Goal: Task Accomplishment & Management: Manage account settings

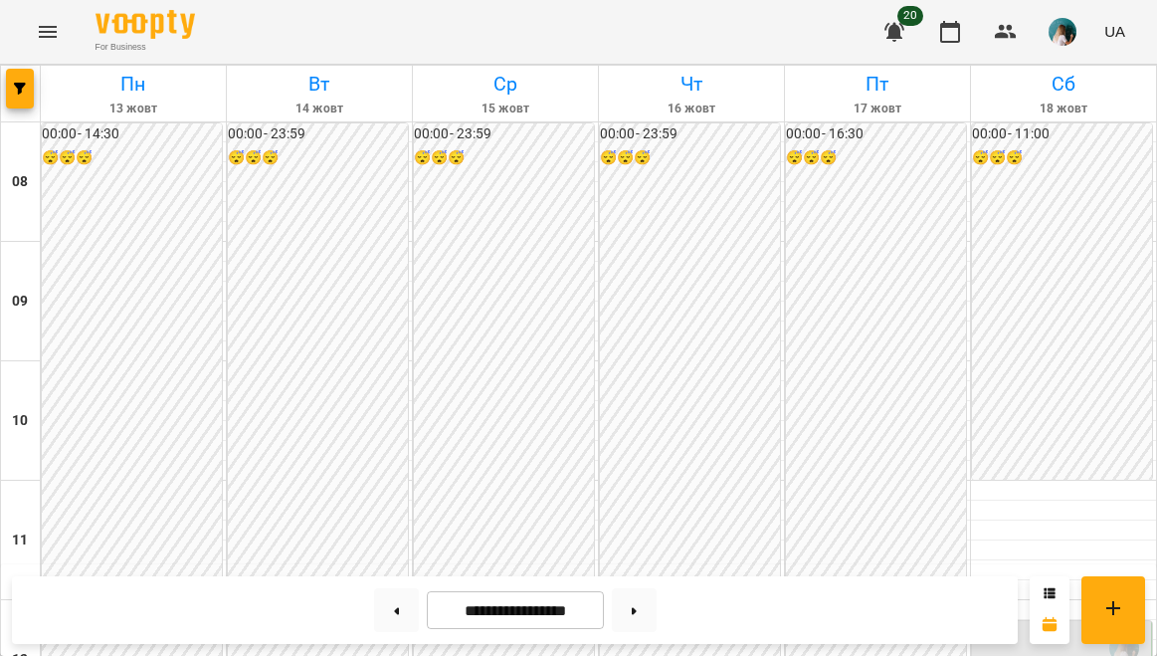
scroll to position [771, 0]
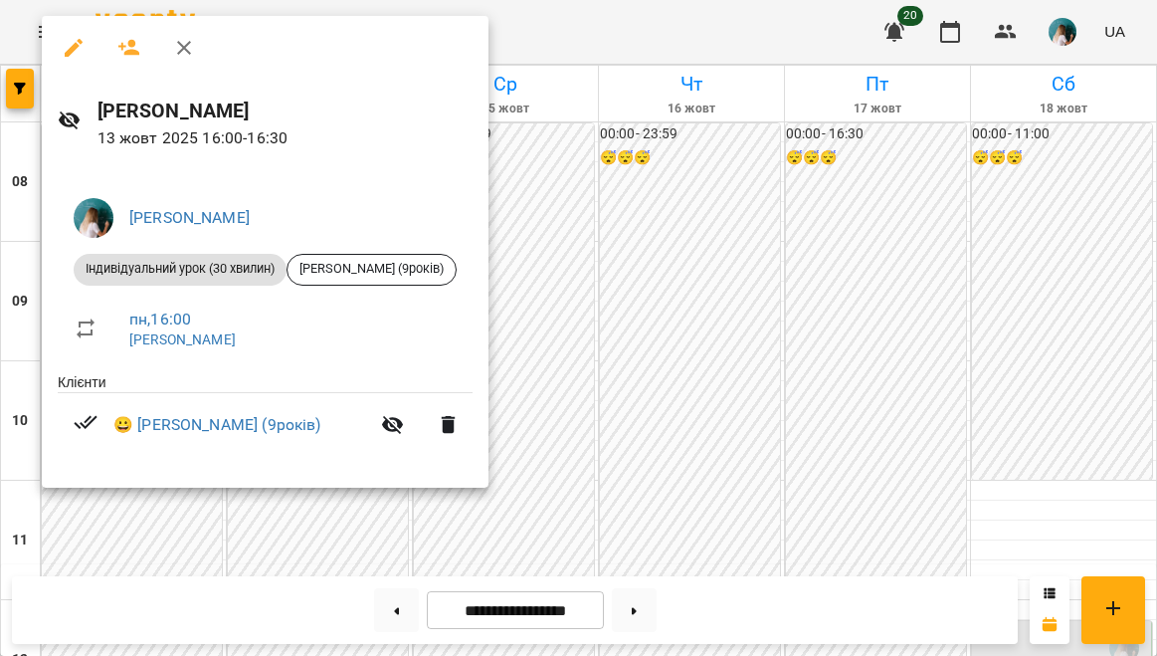
click at [647, 352] on div at bounding box center [578, 328] width 1157 height 656
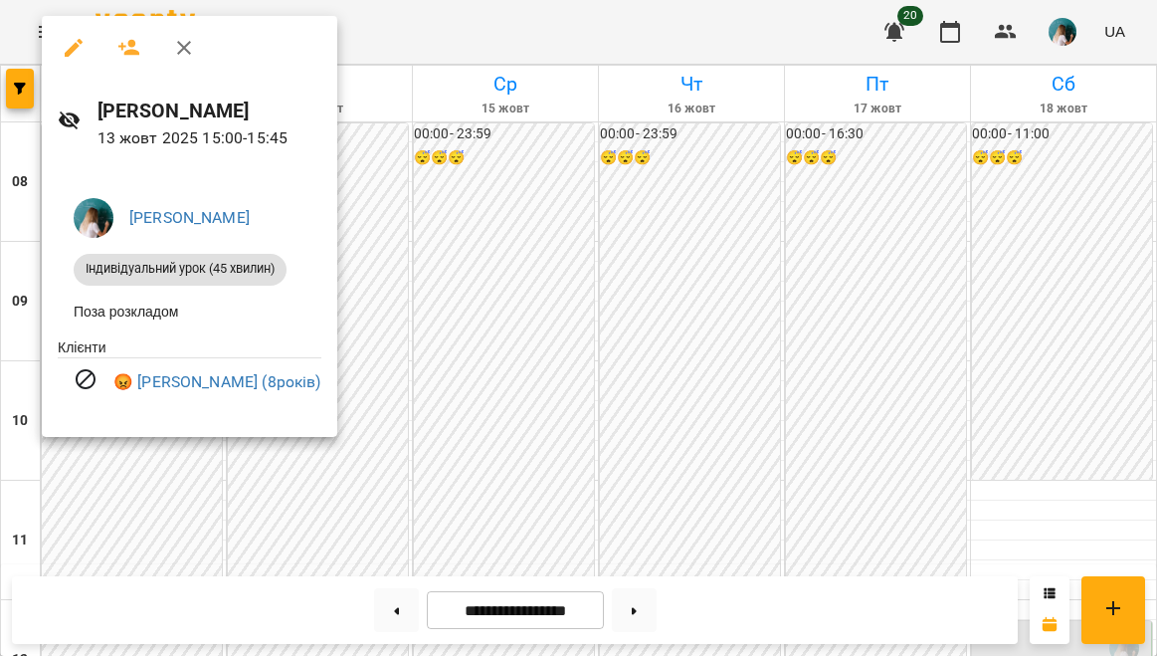
click at [392, 287] on div at bounding box center [578, 328] width 1157 height 656
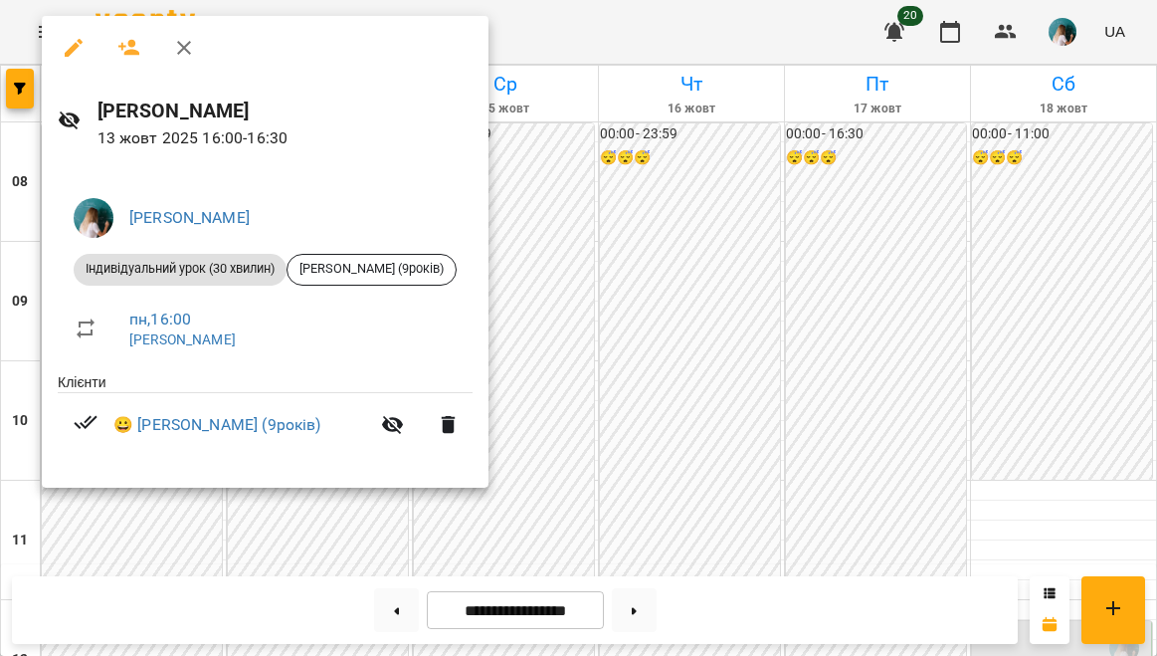
click at [562, 291] on div at bounding box center [578, 328] width 1157 height 656
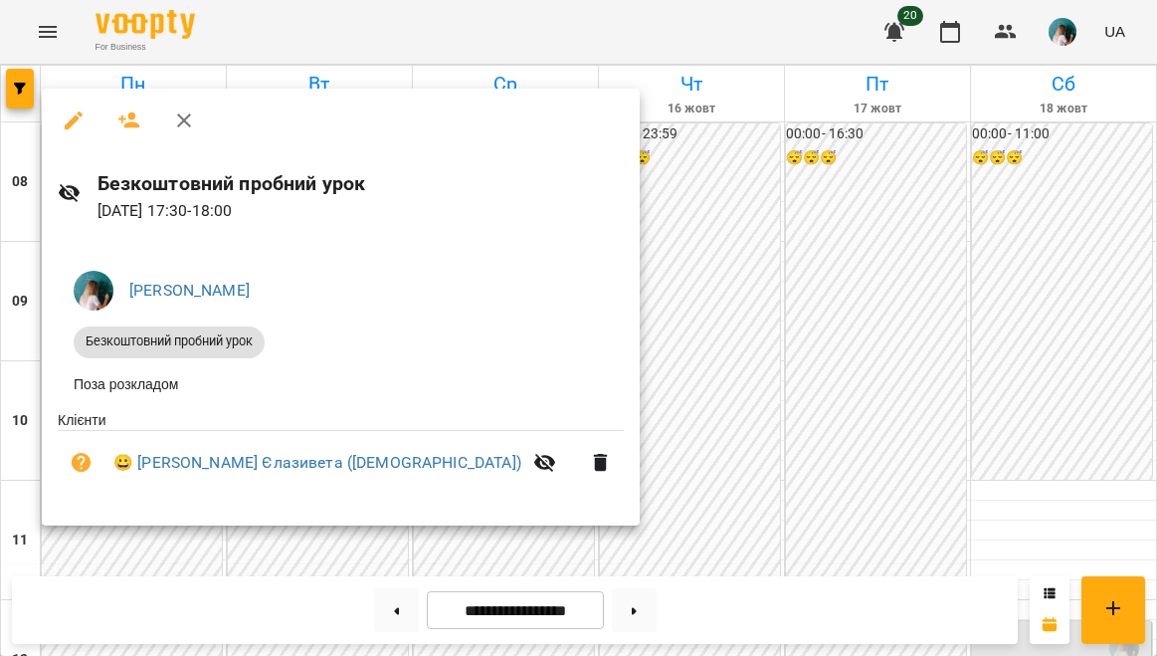
click at [559, 464] on div at bounding box center [578, 328] width 1157 height 656
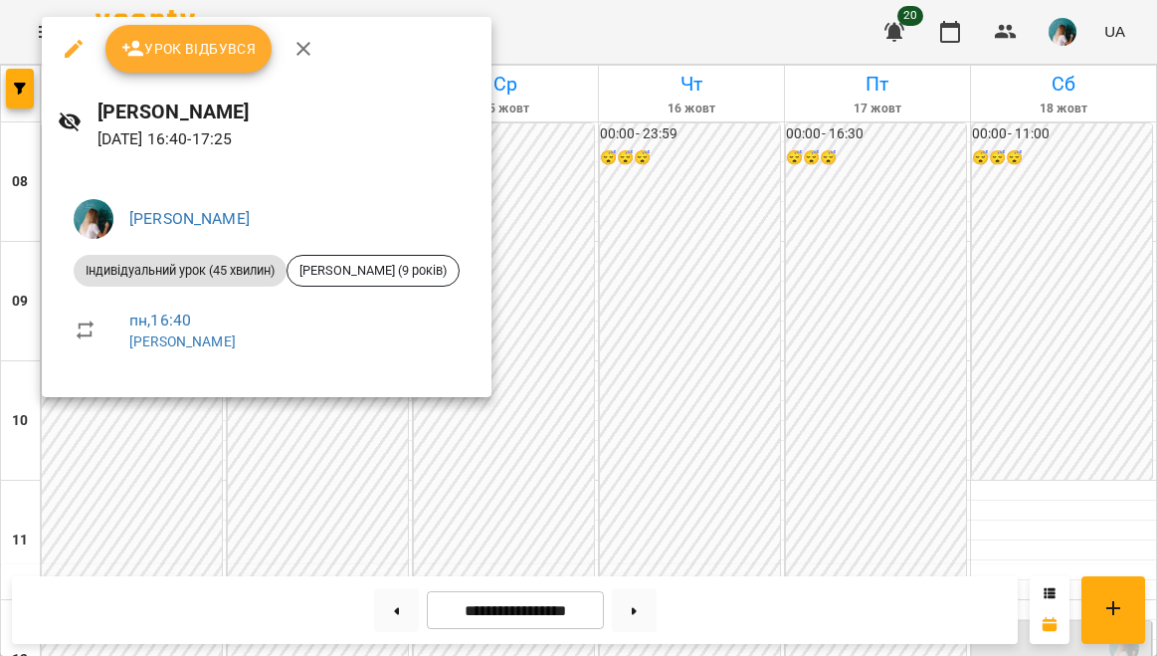
click at [622, 281] on div at bounding box center [578, 328] width 1157 height 656
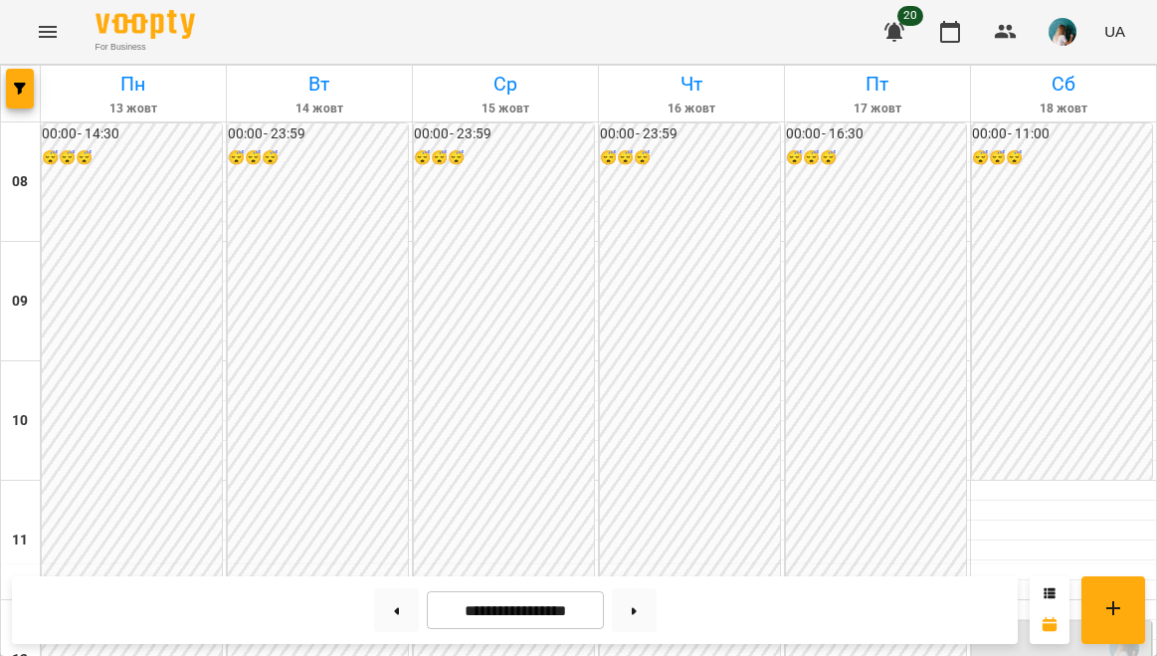
scroll to position [861, 0]
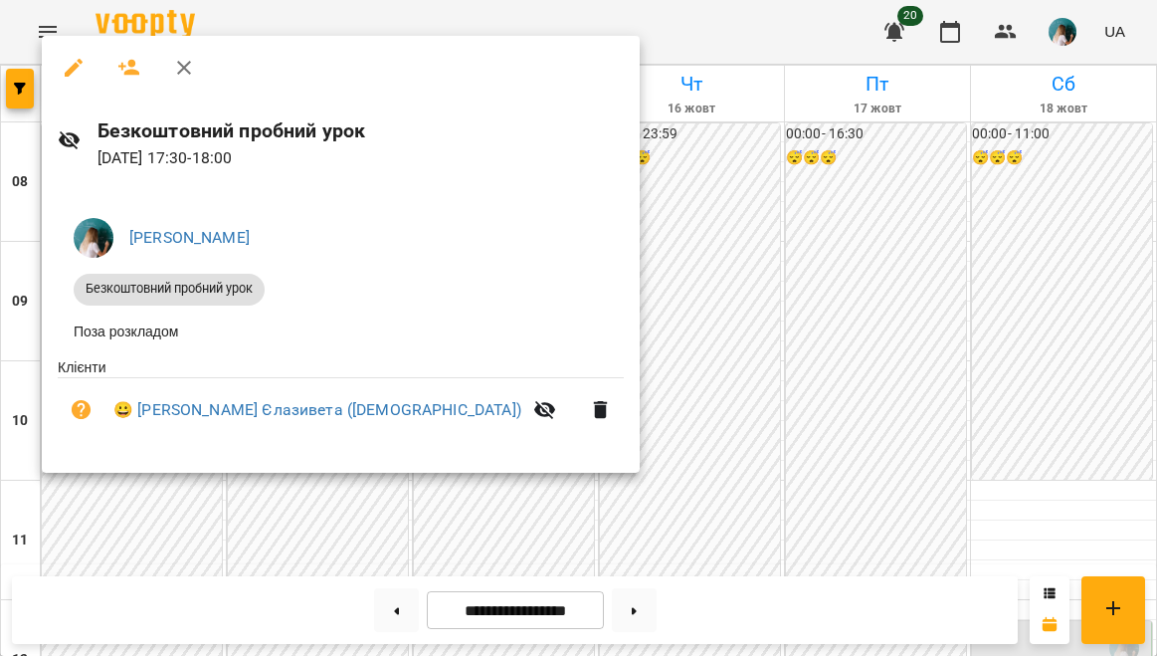
click at [540, 442] on div at bounding box center [578, 328] width 1157 height 656
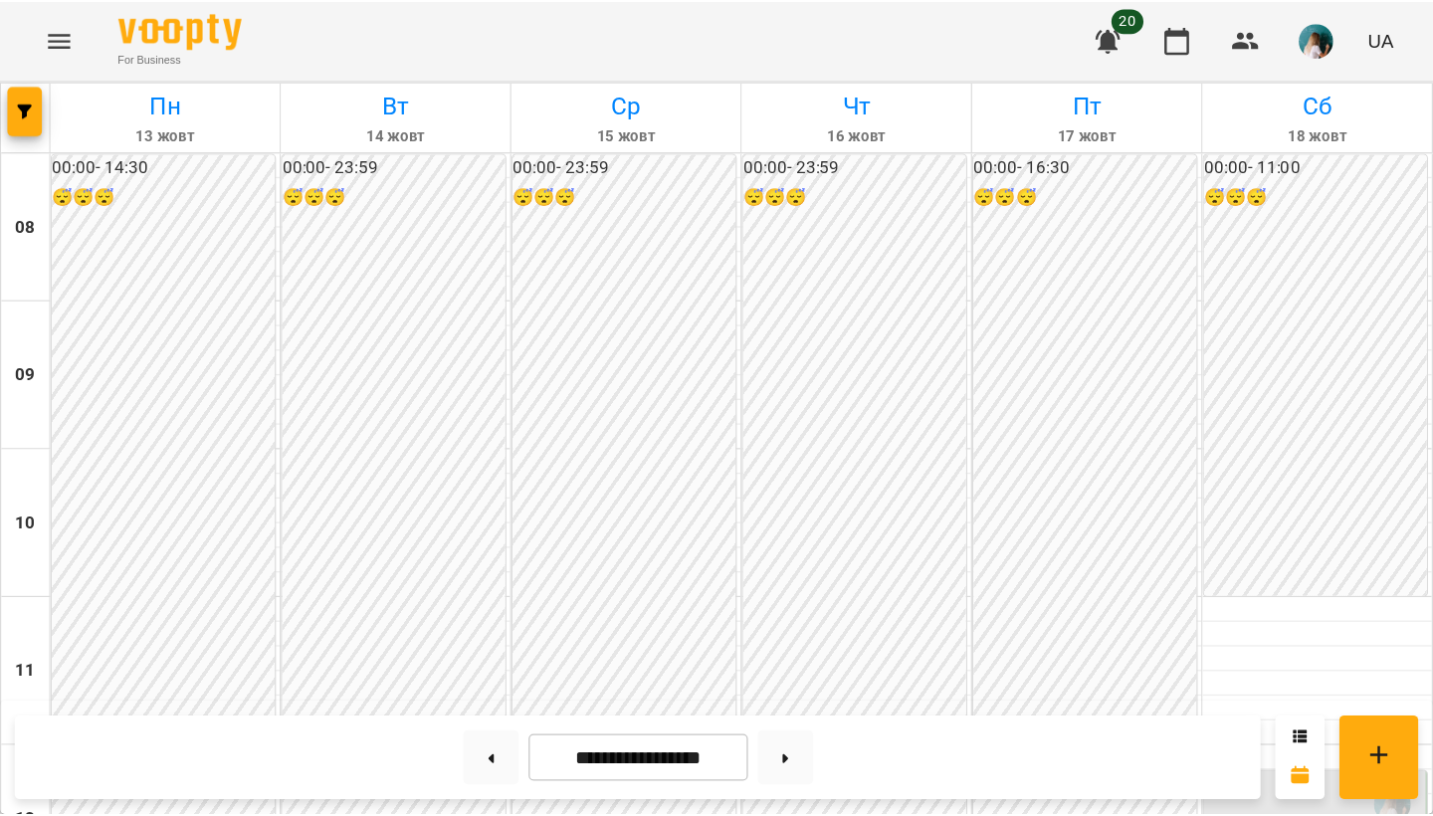
scroll to position [862, 0]
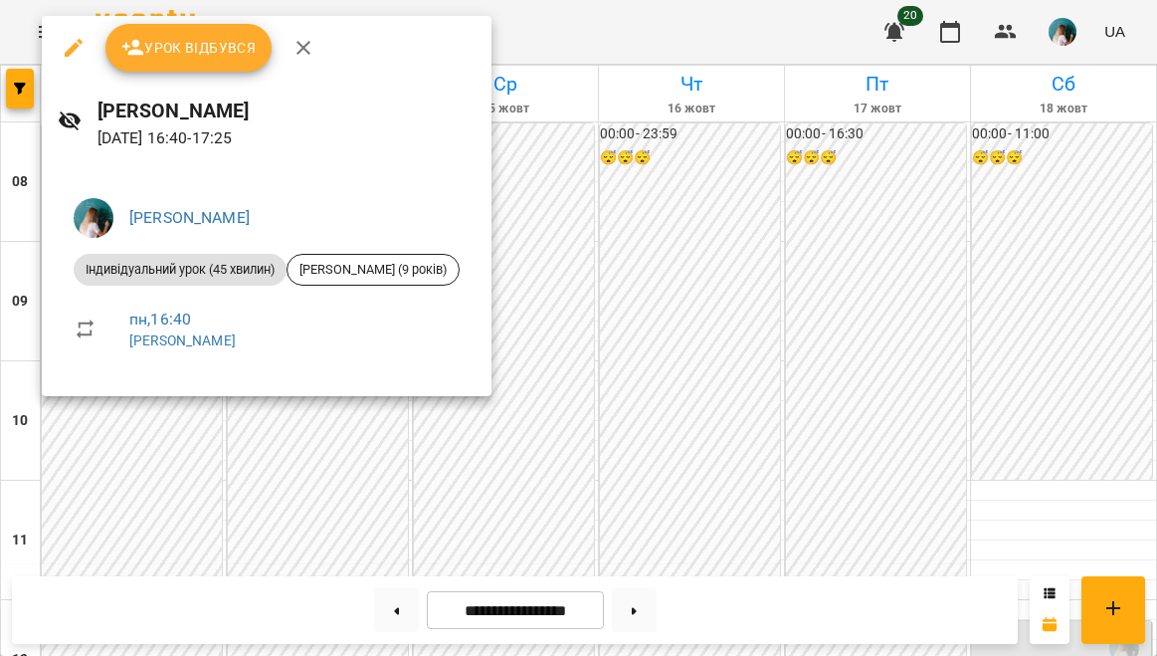
click at [519, 231] on div at bounding box center [578, 328] width 1157 height 656
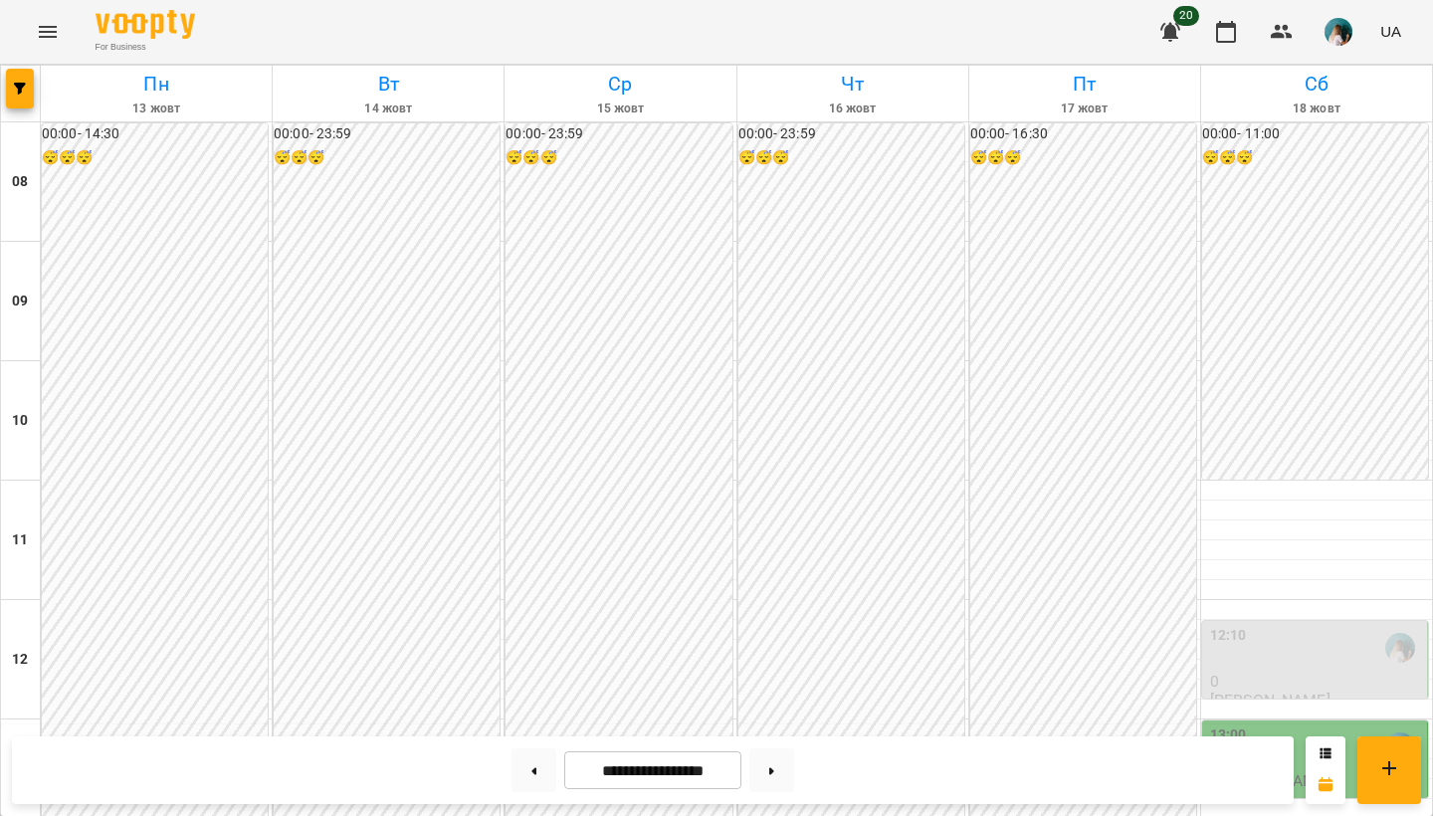
scroll to position [755, 0]
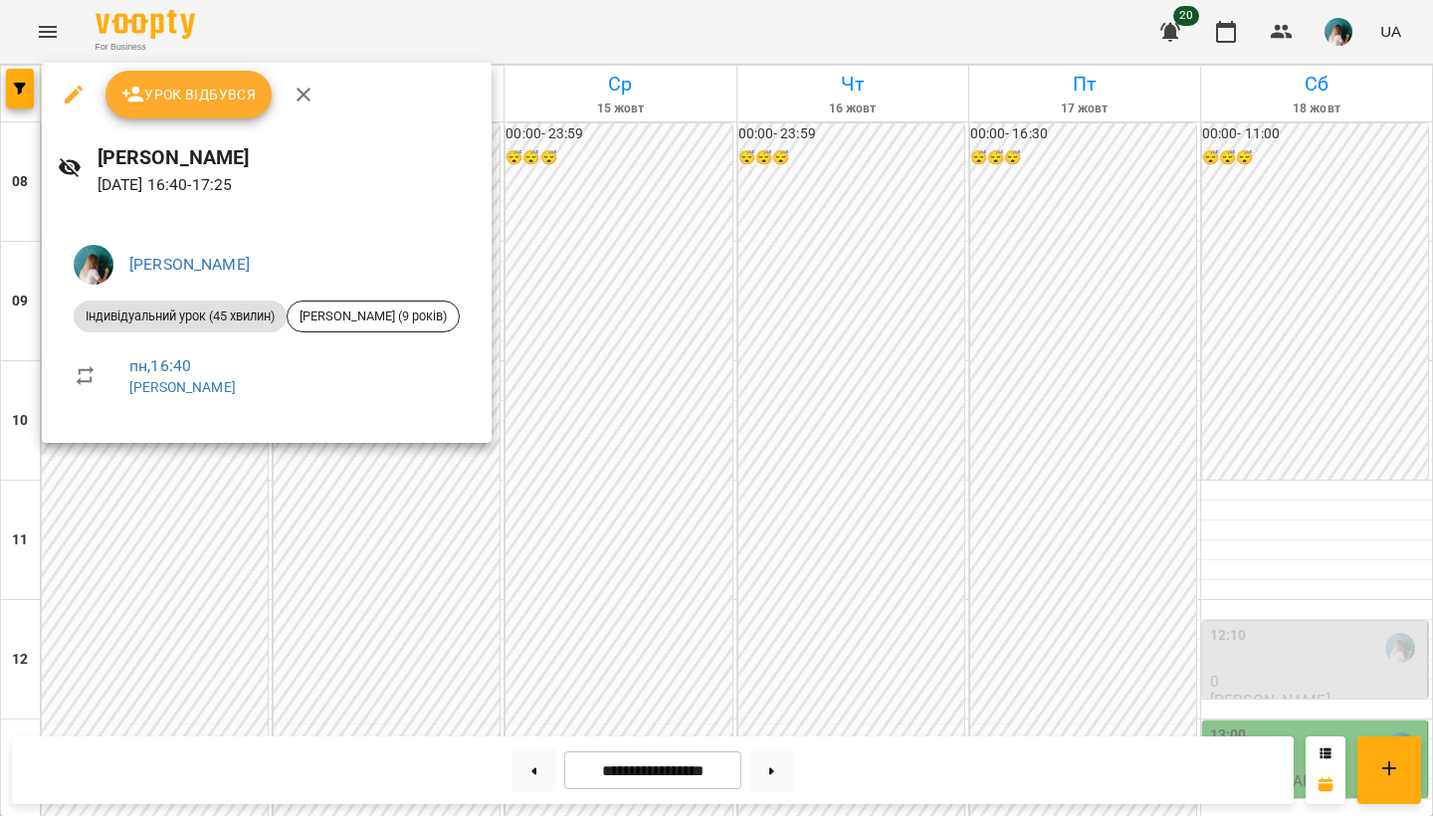
click at [454, 492] on div at bounding box center [716, 408] width 1433 height 816
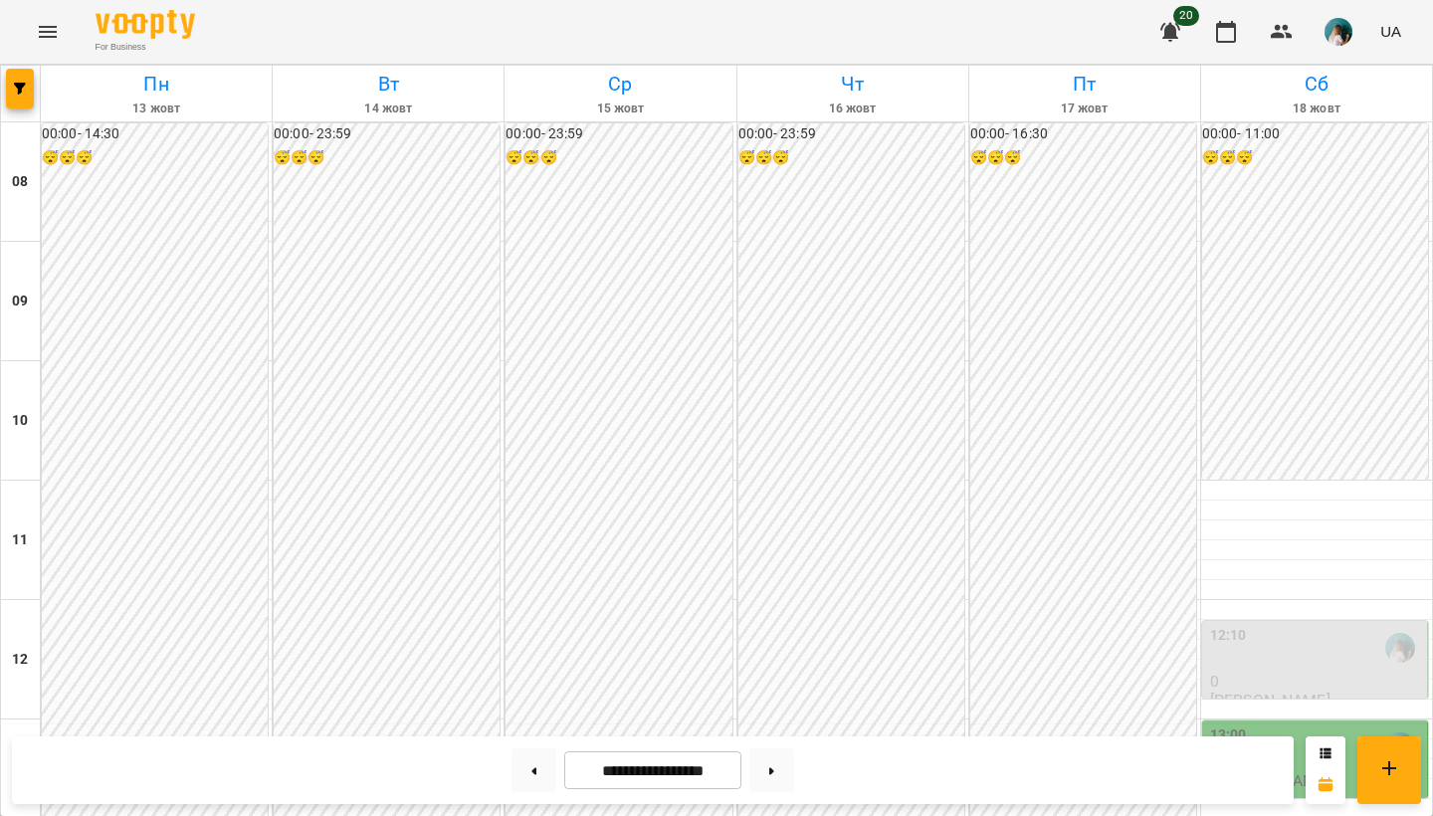
scroll to position [275, 0]
